Goal: Task Accomplishment & Management: Complete application form

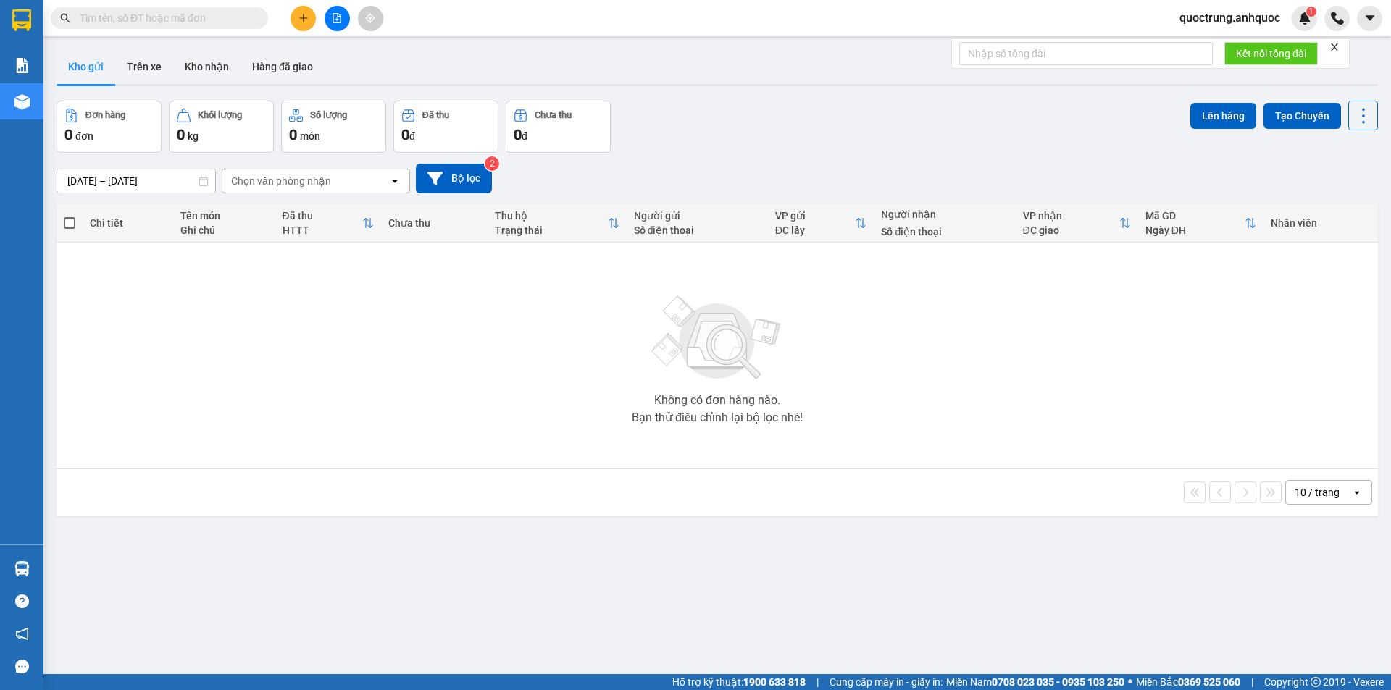
click at [294, 18] on button at bounding box center [302, 18] width 25 height 25
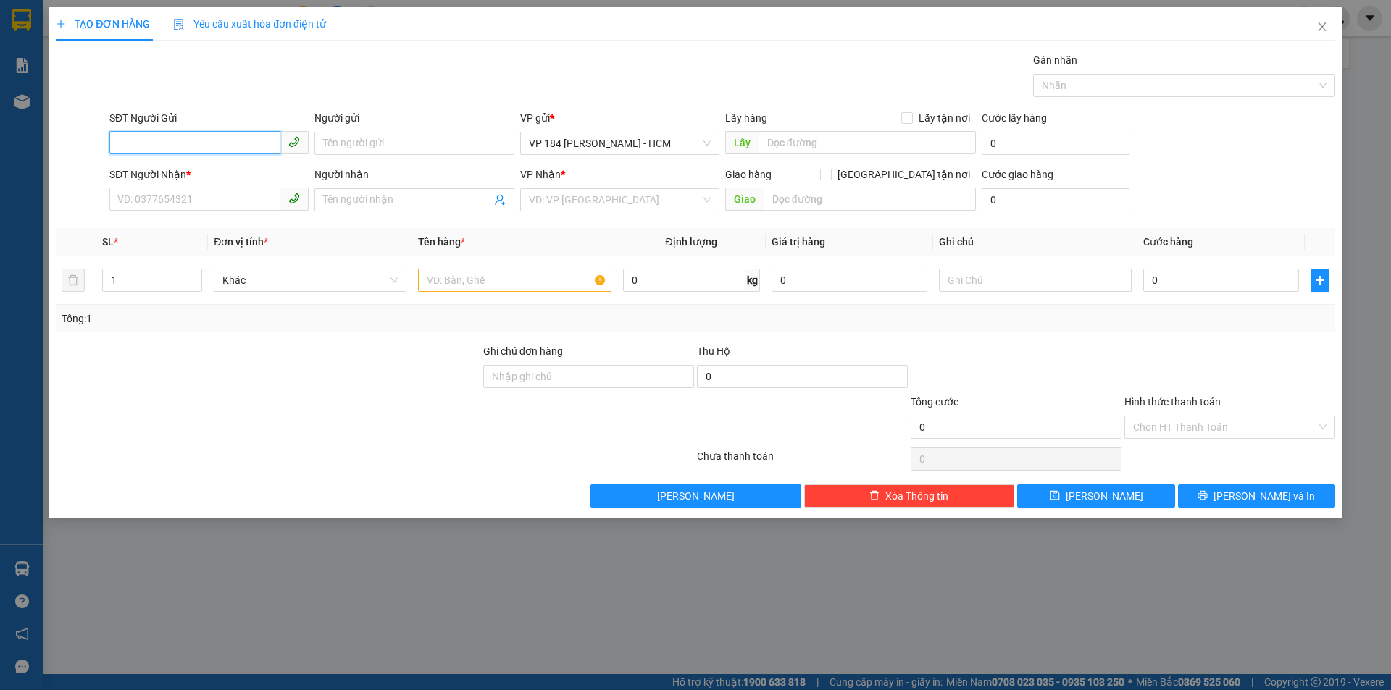
click at [201, 145] on input "SĐT Người Gửi" at bounding box center [194, 142] width 171 height 23
type input "0904694946"
click at [238, 172] on div "0904694946 - ANH HUÂN" at bounding box center [209, 172] width 182 height 16
type input "ANH HUÂN"
type input "0939234667"
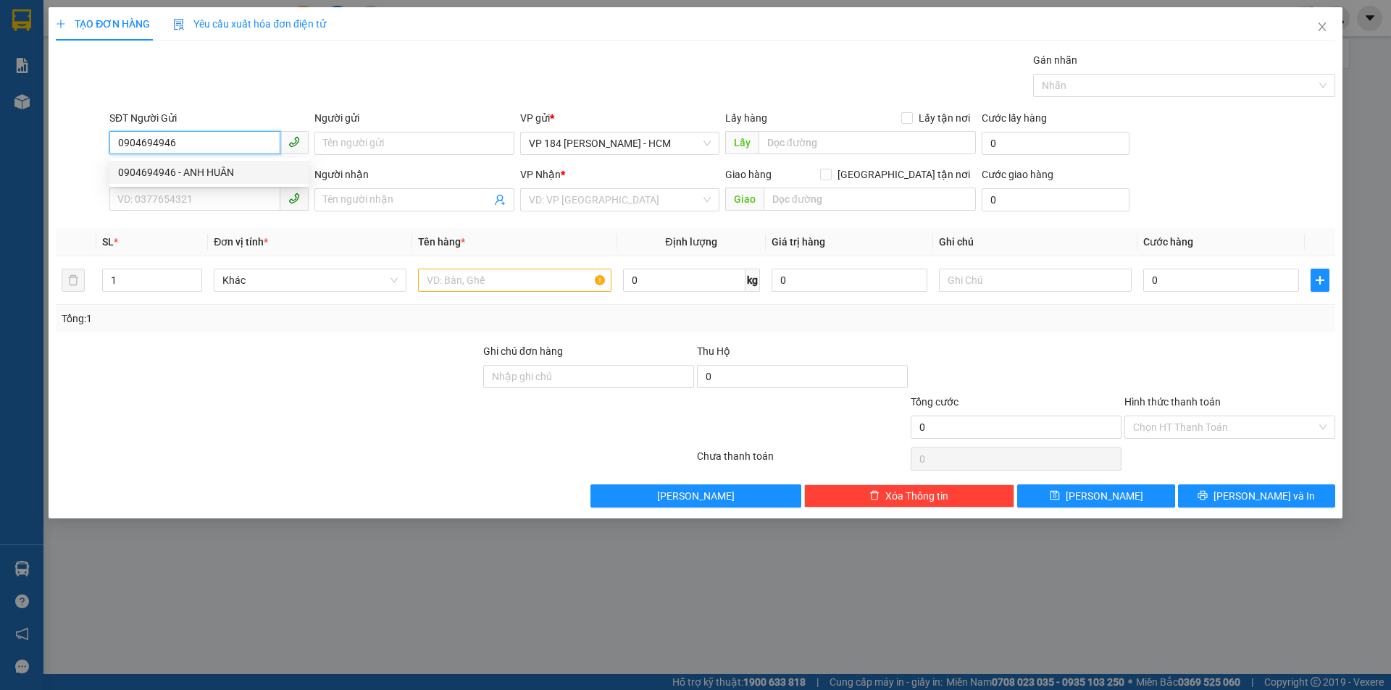
type input "[PERSON_NAME]"
type input "VPVT"
type input "TM 6/8 VP184 HẢO"
type input "20.000"
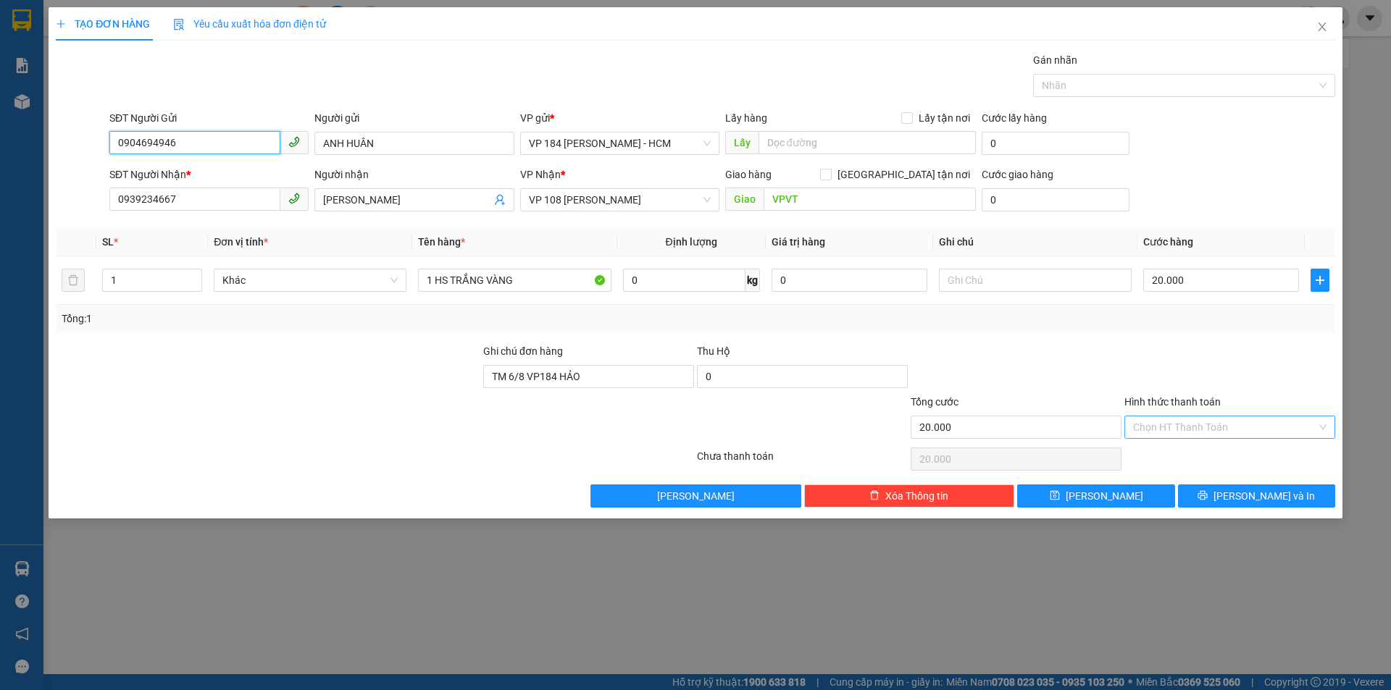
type input "0904694946"
click at [1192, 430] on input "Hình thức thanh toán" at bounding box center [1224, 428] width 183 height 22
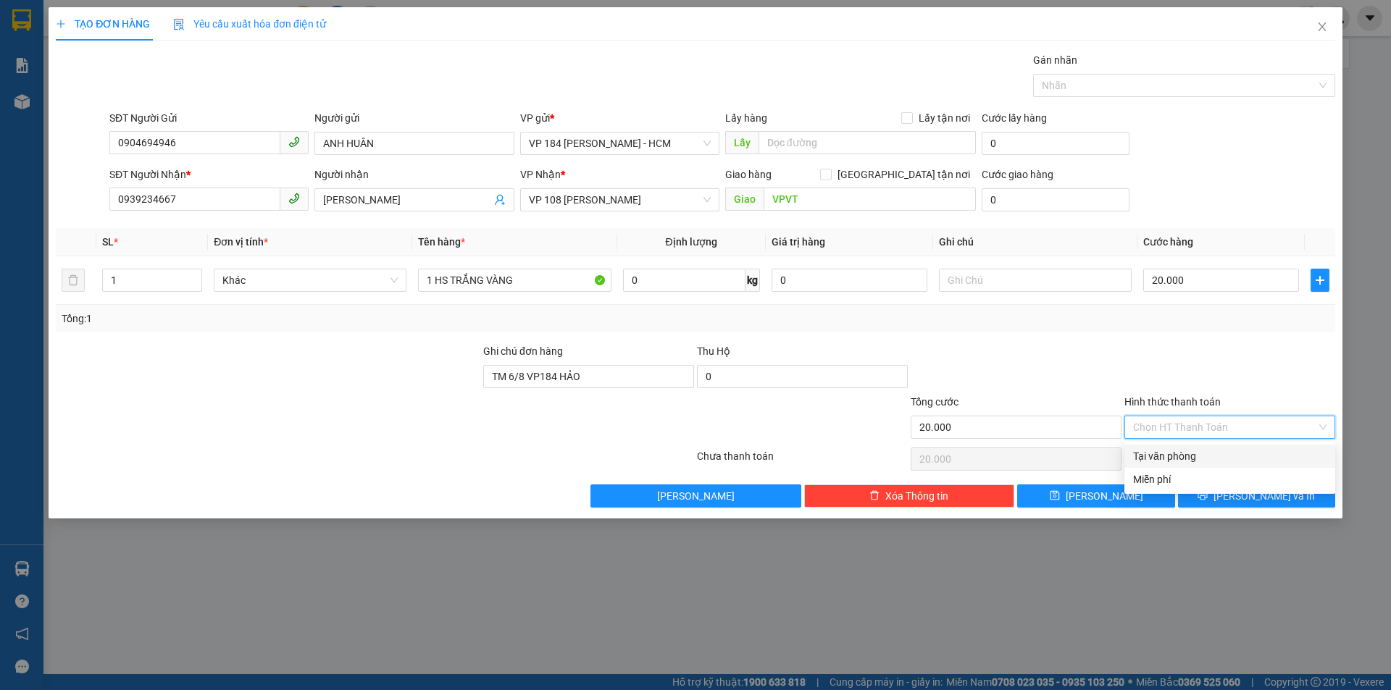
click at [1202, 455] on div "Tại văn phòng" at bounding box center [1229, 456] width 193 height 16
type input "0"
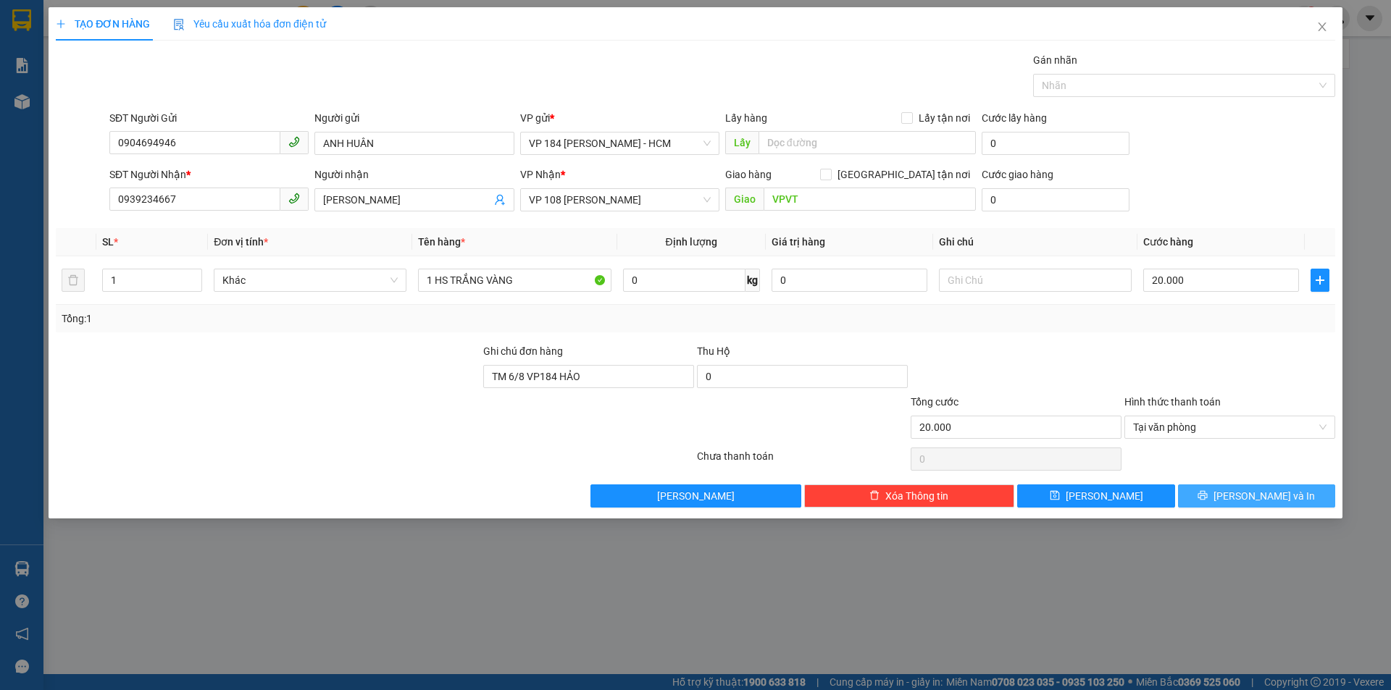
click at [1220, 499] on button "[PERSON_NAME] và In" at bounding box center [1256, 496] width 157 height 23
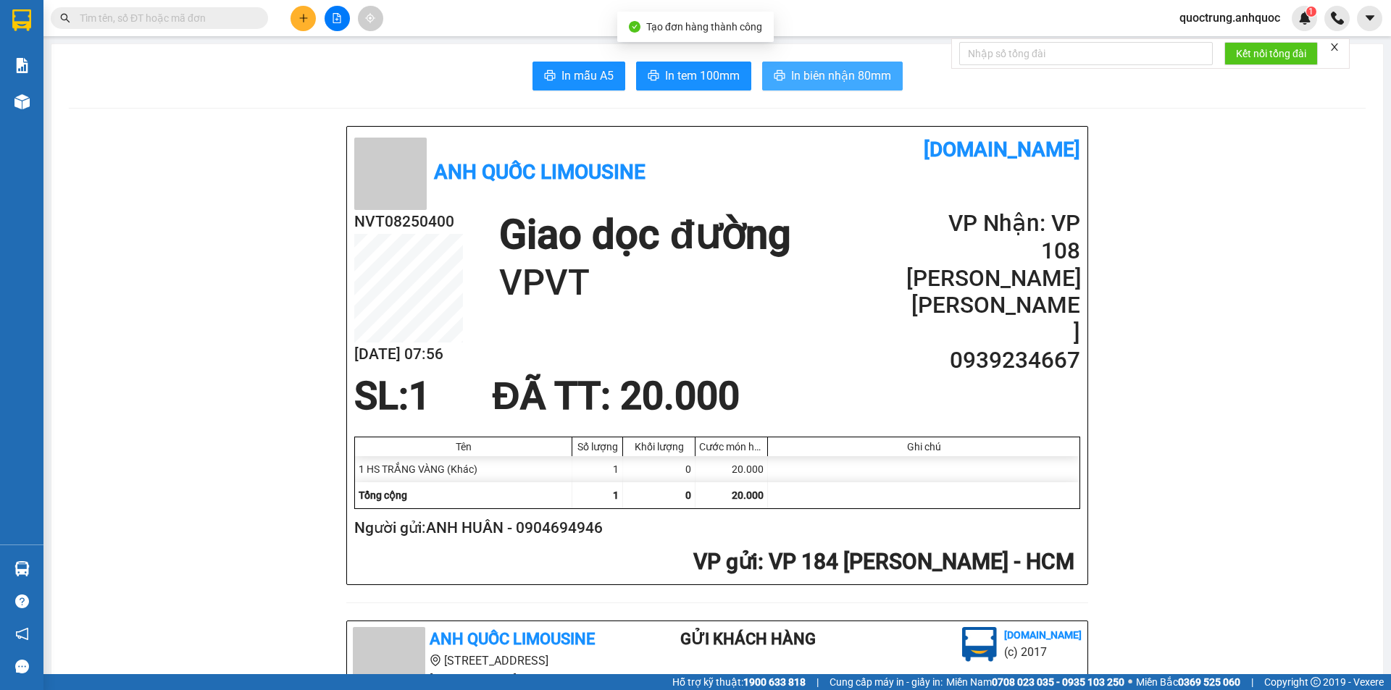
click at [776, 85] on button "In biên nhận 80mm" at bounding box center [832, 76] width 141 height 29
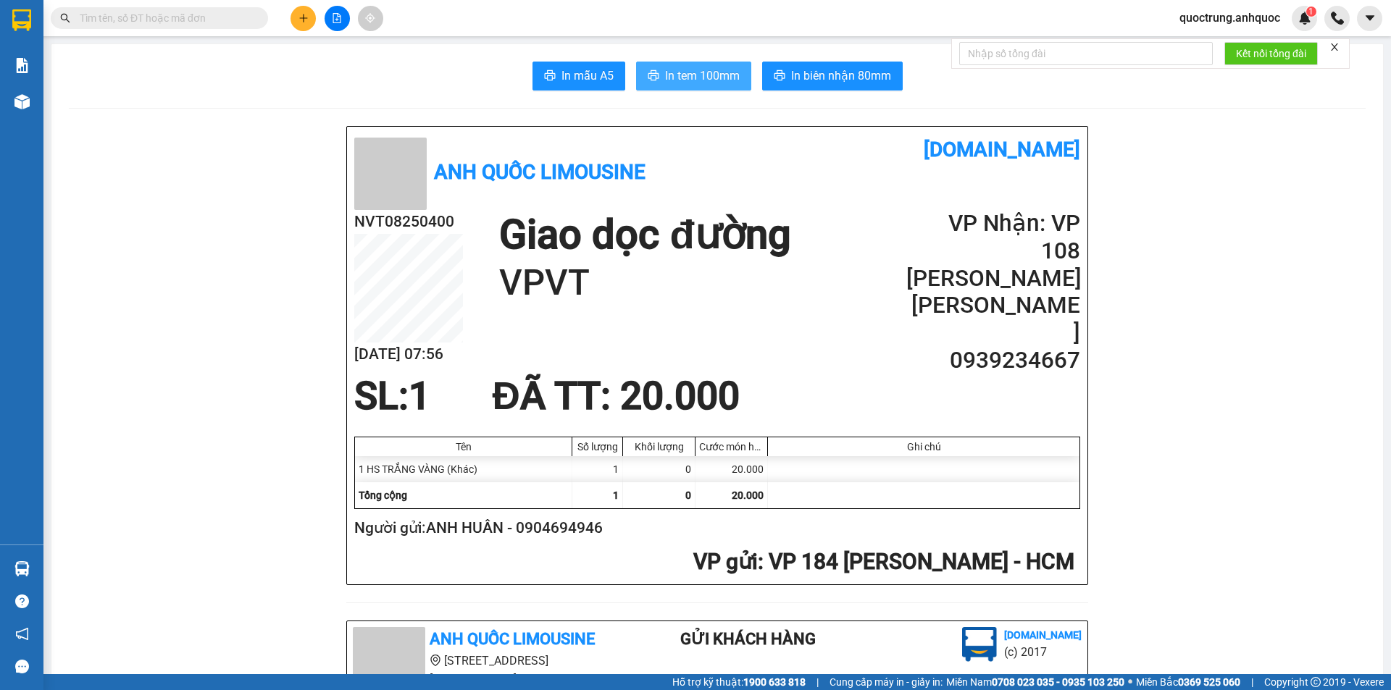
click at [695, 78] on span "In tem 100mm" at bounding box center [702, 76] width 75 height 18
